Goal: Navigation & Orientation: Find specific page/section

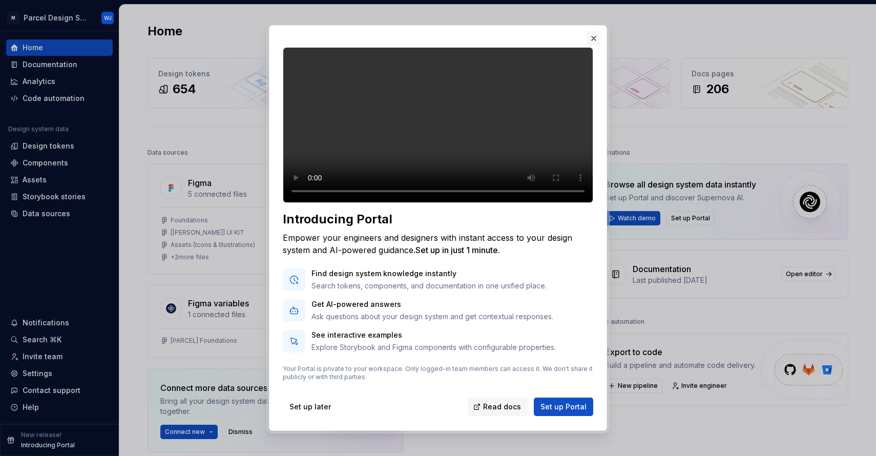
click at [591, 36] on button "button" at bounding box center [594, 38] width 14 height 14
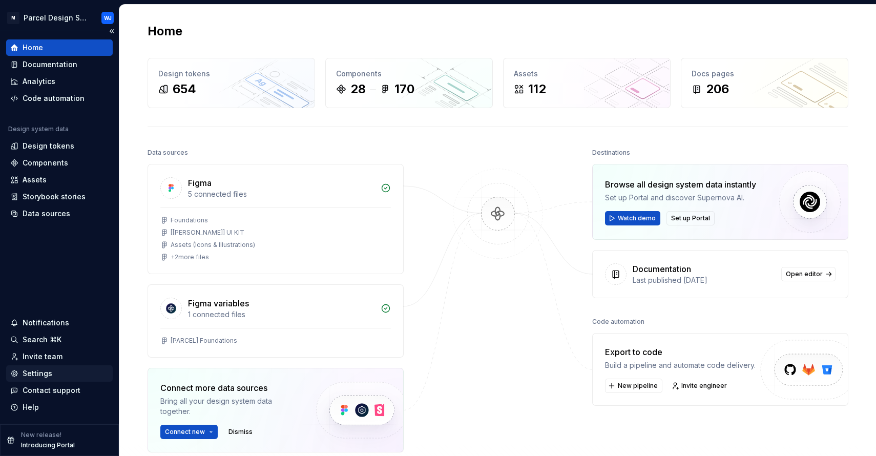
click at [45, 374] on div "Settings" at bounding box center [38, 373] width 30 height 10
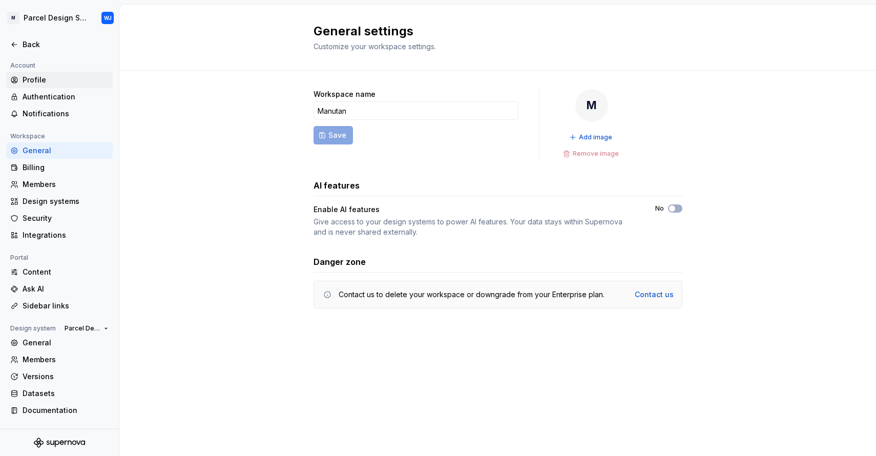
click at [36, 79] on div "Profile" at bounding box center [66, 80] width 86 height 10
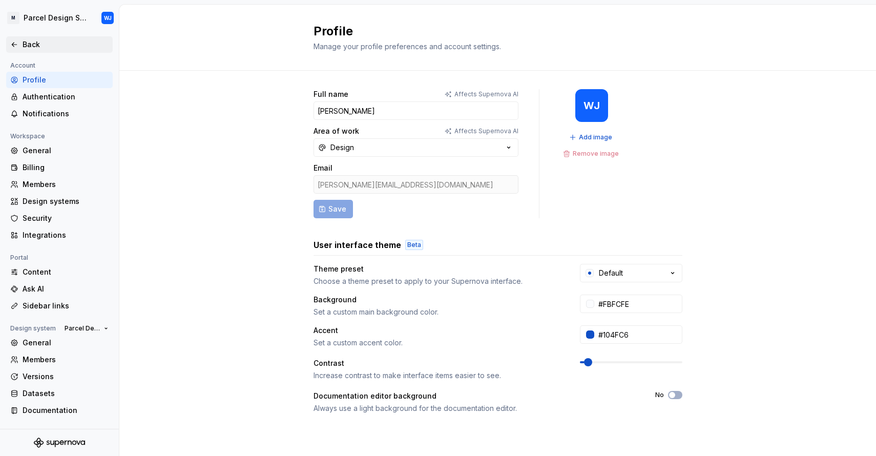
click at [15, 39] on div "Back" at bounding box center [59, 44] width 98 height 10
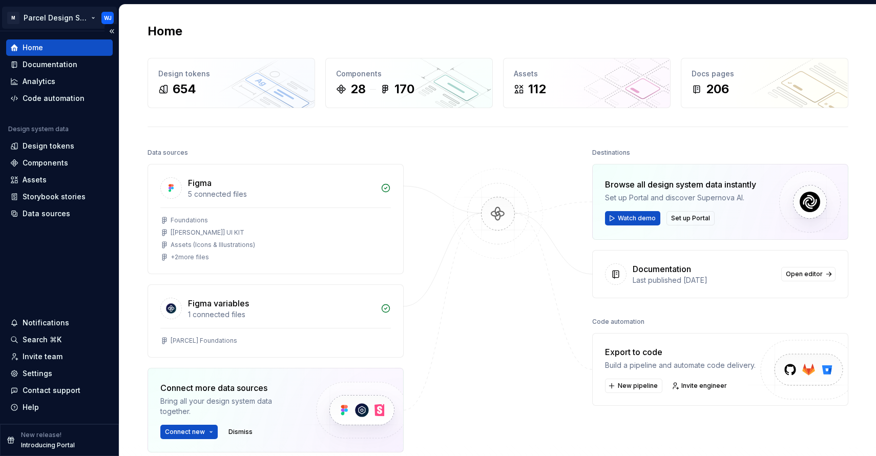
click at [43, 21] on html "M Parcel Design System WJ Home Documentation Analytics Code automation Design s…" at bounding box center [438, 228] width 876 height 456
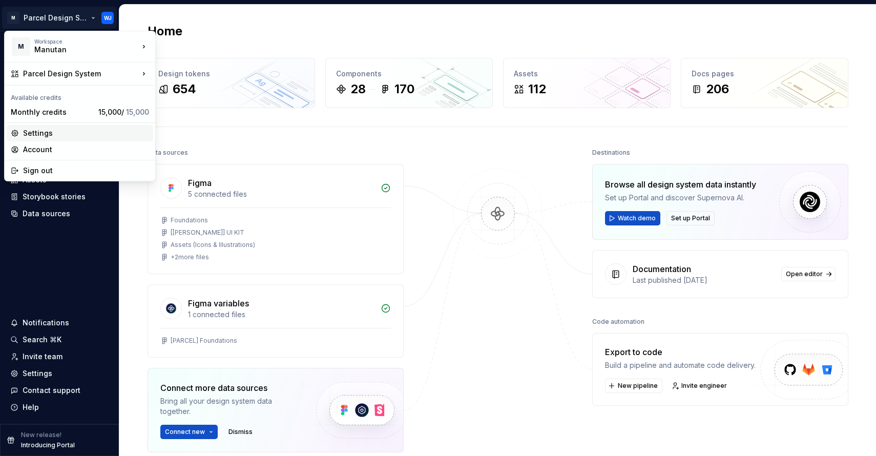
click at [129, 138] on div "Settings" at bounding box center [86, 133] width 126 height 10
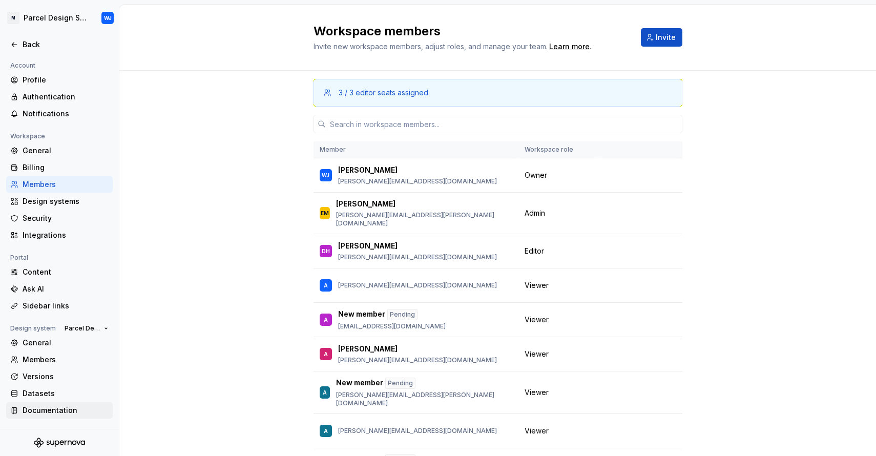
click at [65, 415] on div "Documentation" at bounding box center [66, 410] width 86 height 10
